Goal: Check status: Check status

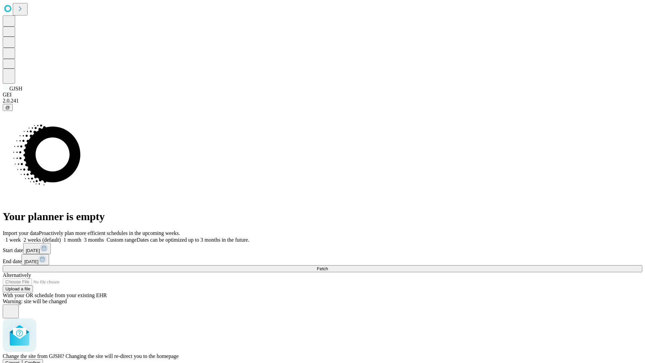
click at [41, 360] on span "Confirm" at bounding box center [33, 362] width 16 height 5
click at [81, 237] on label "1 month" at bounding box center [71, 240] width 20 height 6
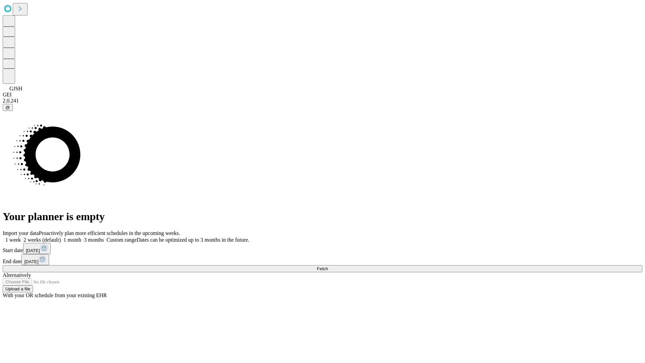
click at [328, 266] on span "Fetch" at bounding box center [322, 268] width 11 height 5
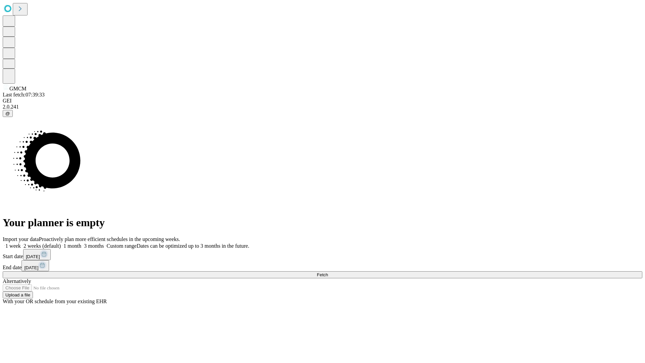
click at [81, 243] on label "1 month" at bounding box center [71, 246] width 20 height 6
click at [328, 272] on span "Fetch" at bounding box center [322, 274] width 11 height 5
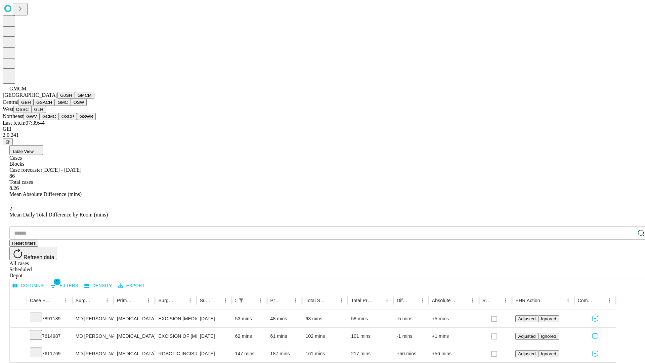
click at [34, 106] on button "GBH" at bounding box center [25, 102] width 15 height 7
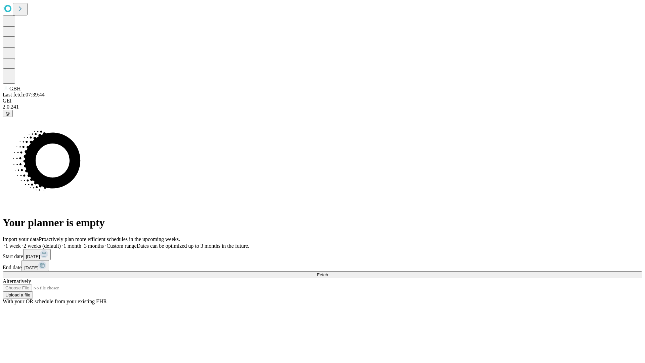
click at [328, 272] on span "Fetch" at bounding box center [322, 274] width 11 height 5
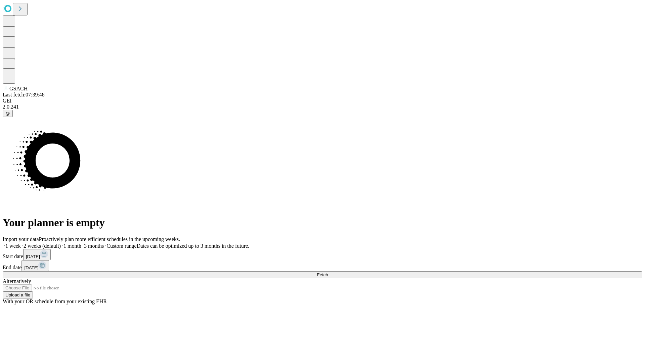
click at [328, 272] on span "Fetch" at bounding box center [322, 274] width 11 height 5
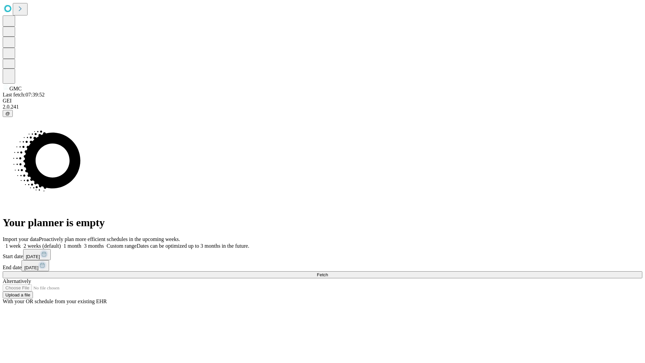
click at [81, 243] on label "1 month" at bounding box center [71, 246] width 20 height 6
click at [328, 272] on span "Fetch" at bounding box center [322, 274] width 11 height 5
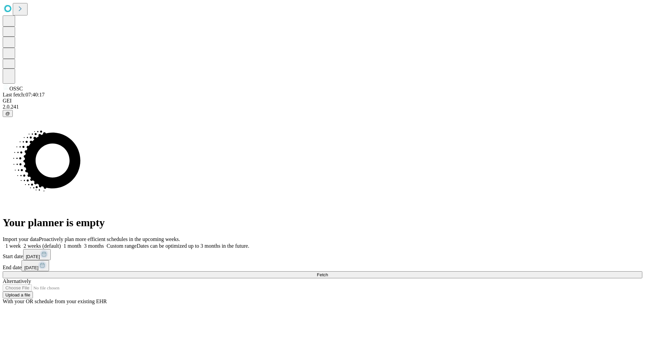
click at [81, 243] on label "1 month" at bounding box center [71, 246] width 20 height 6
click at [328, 272] on span "Fetch" at bounding box center [322, 274] width 11 height 5
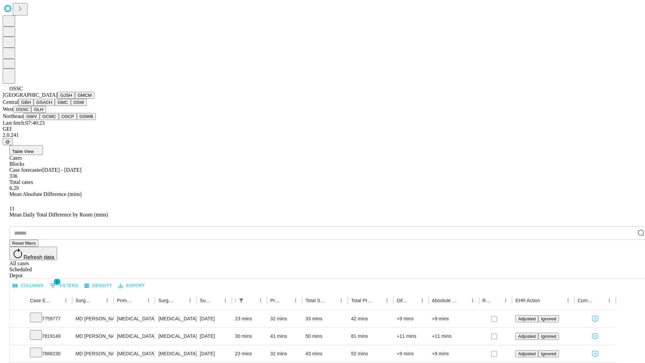
click at [46, 113] on button "GLH" at bounding box center [38, 109] width 14 height 7
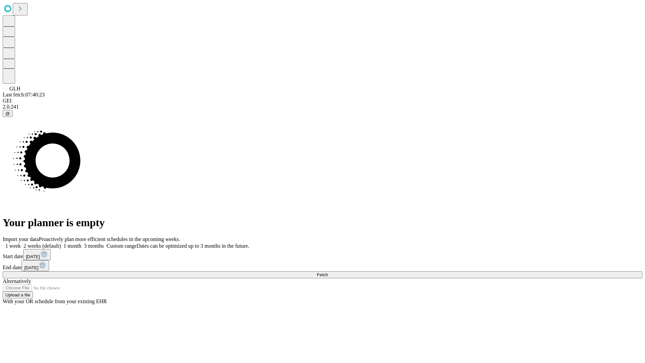
click at [328, 272] on span "Fetch" at bounding box center [322, 274] width 11 height 5
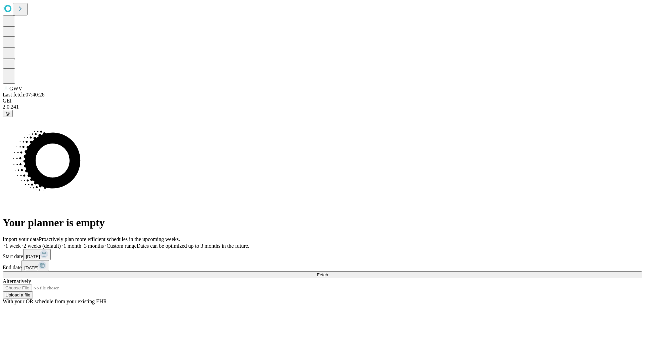
click at [81, 243] on label "1 month" at bounding box center [71, 246] width 20 height 6
click at [328, 272] on span "Fetch" at bounding box center [322, 274] width 11 height 5
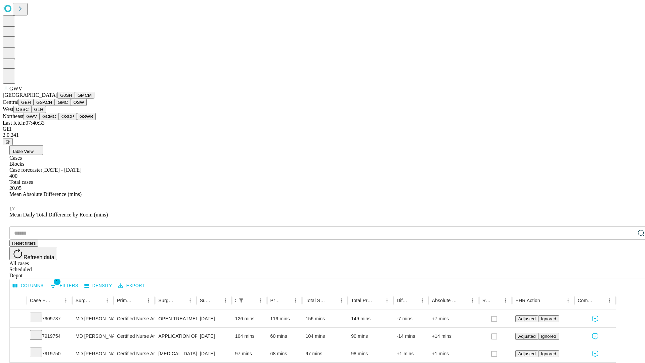
click at [52, 120] on button "GCMC" at bounding box center [49, 116] width 19 height 7
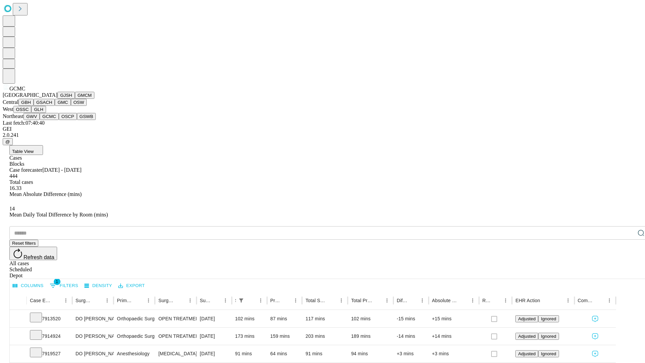
click at [59, 120] on button "OSCP" at bounding box center [68, 116] width 18 height 7
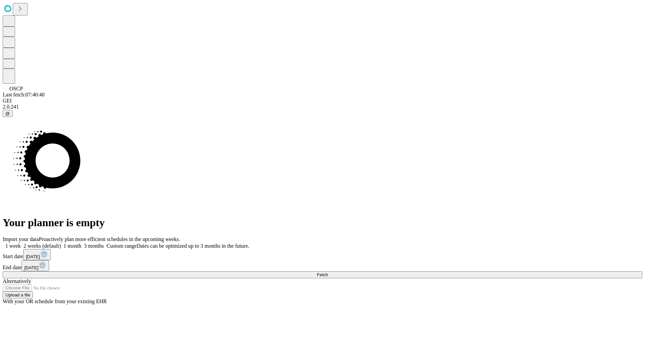
click at [328, 272] on span "Fetch" at bounding box center [322, 274] width 11 height 5
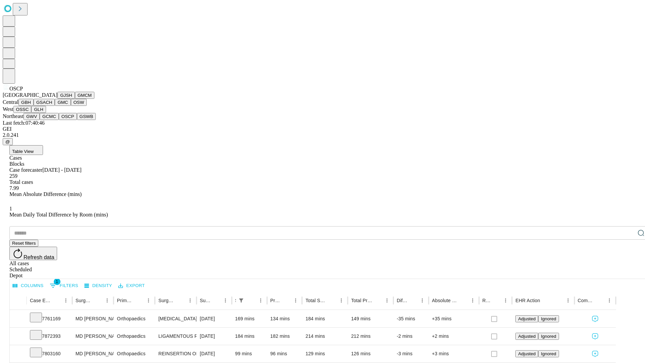
click at [77, 120] on button "GSWB" at bounding box center [86, 116] width 19 height 7
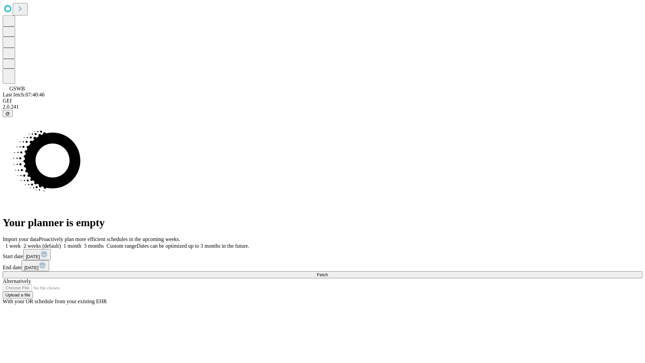
click at [81, 243] on label "1 month" at bounding box center [71, 246] width 20 height 6
click at [328, 272] on span "Fetch" at bounding box center [322, 274] width 11 height 5
